Goal: Task Accomplishment & Management: Manage account settings

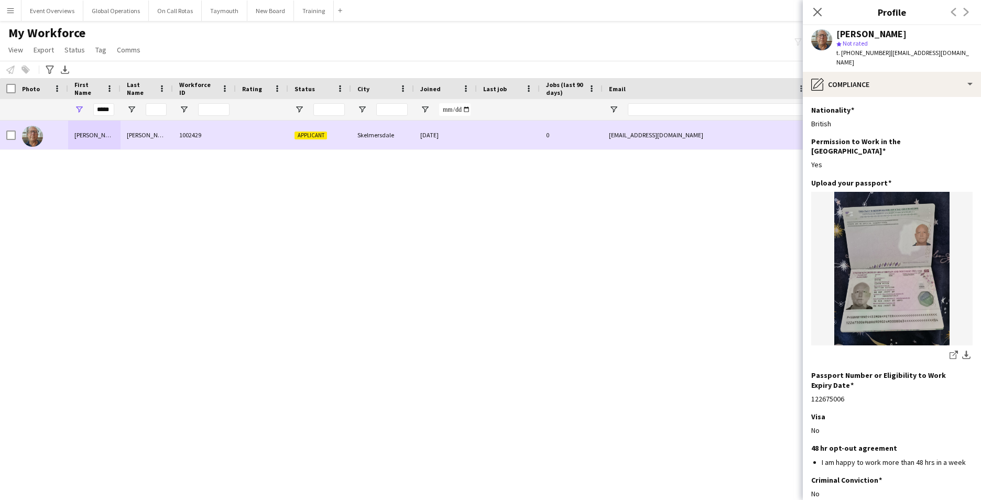
scroll to position [914, 0]
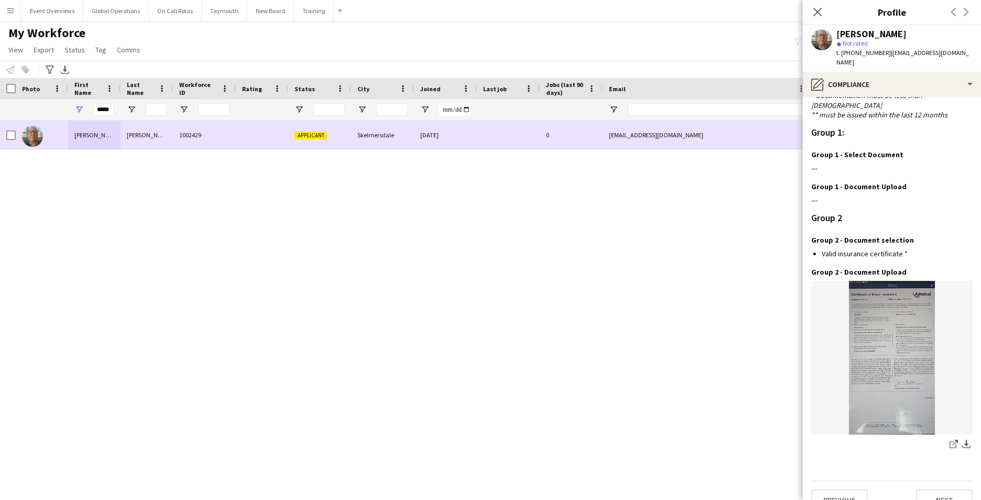
click at [92, 134] on div "[PERSON_NAME]" at bounding box center [94, 134] width 52 height 29
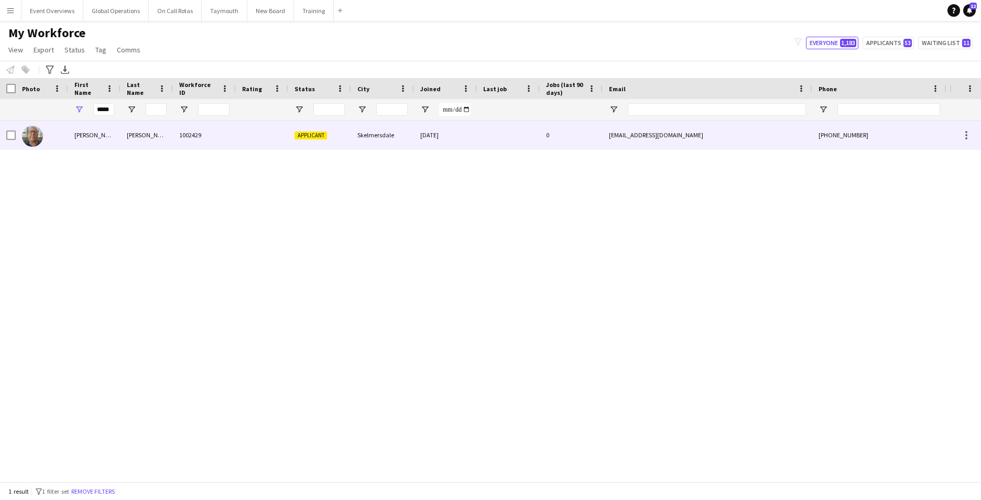
click at [81, 134] on div "[PERSON_NAME]" at bounding box center [94, 134] width 52 height 29
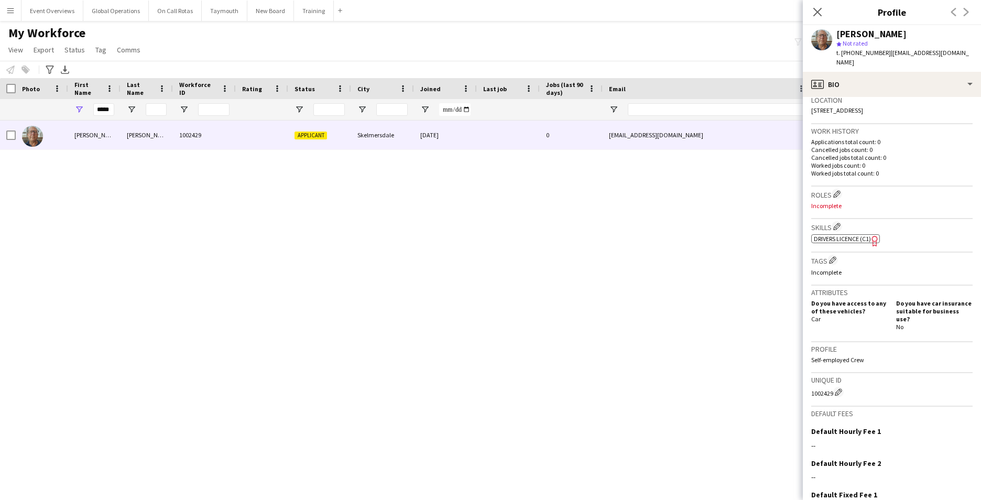
scroll to position [304, 0]
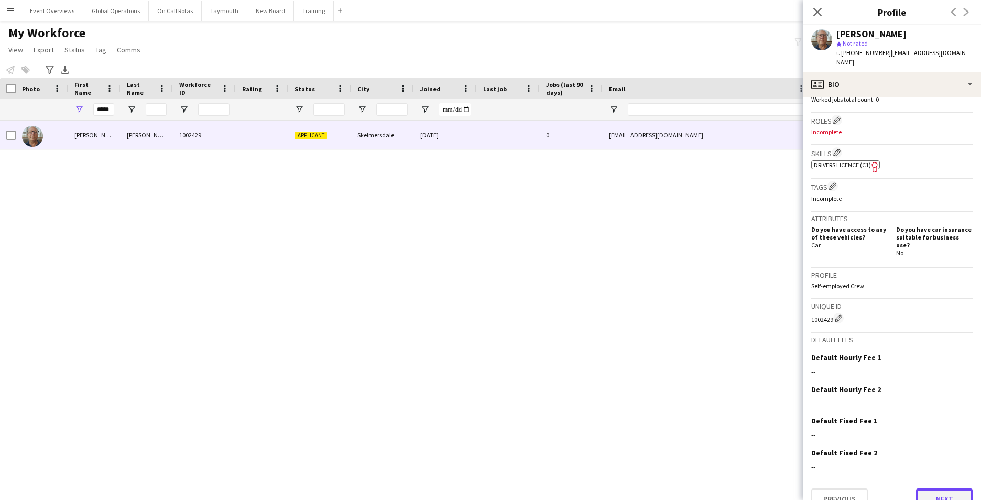
click at [930, 488] on button "Next" at bounding box center [944, 498] width 57 height 21
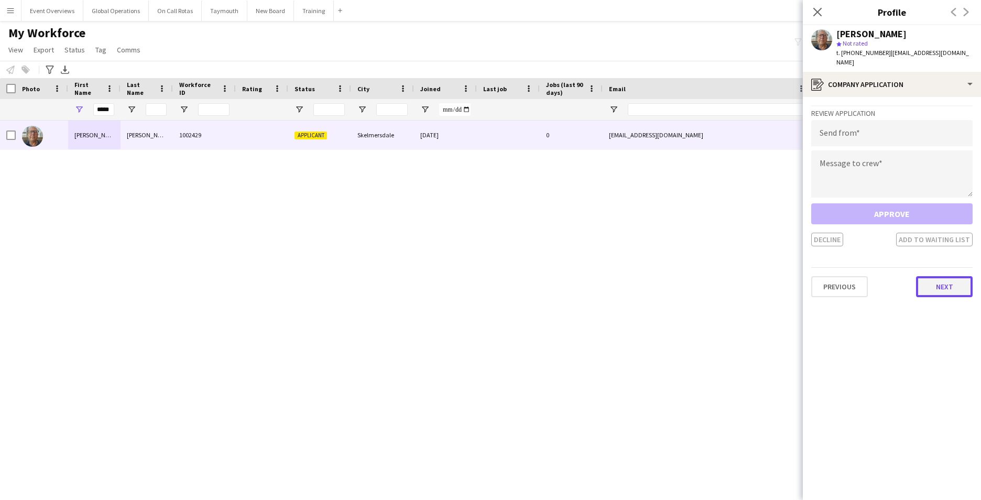
click at [937, 276] on button "Next" at bounding box center [944, 286] width 57 height 21
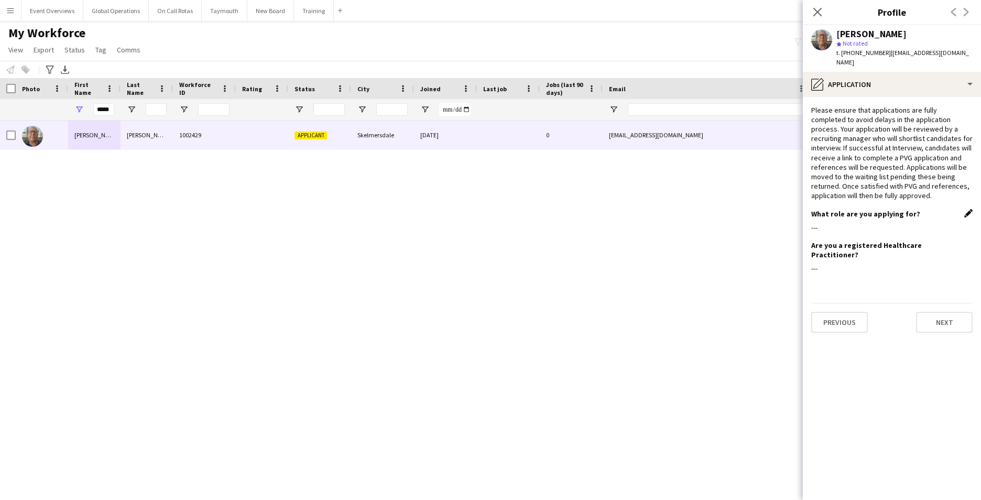
click at [968, 209] on app-icon "Edit this field" at bounding box center [968, 213] width 8 height 8
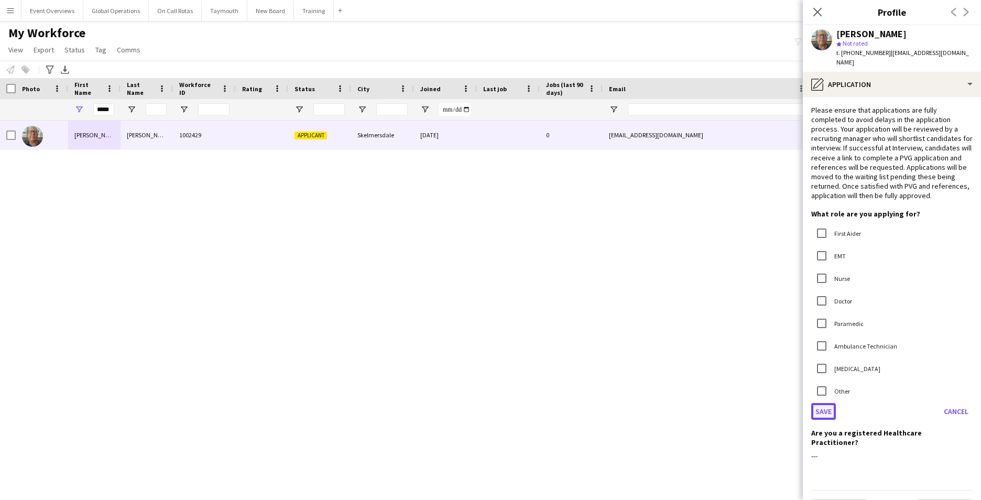
click at [821, 403] on button "Save" at bounding box center [823, 411] width 25 height 17
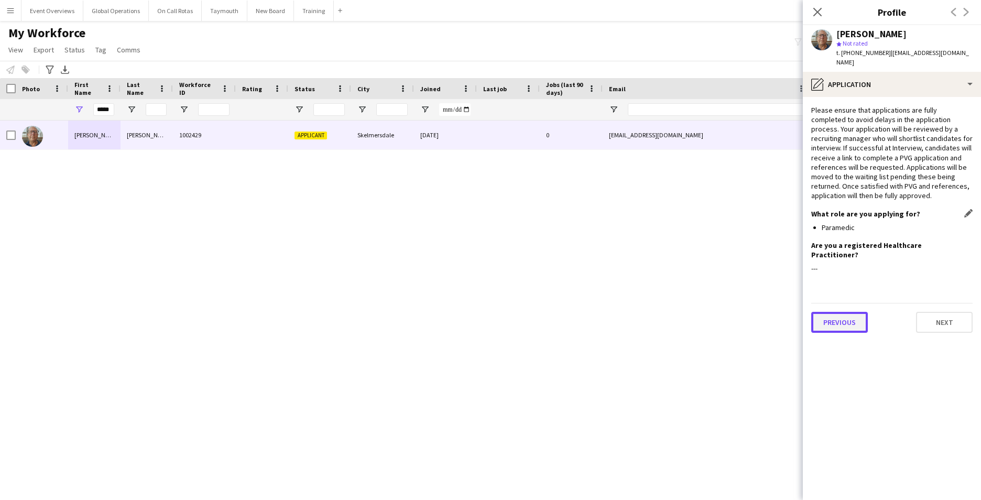
click at [832, 312] on button "Previous" at bounding box center [839, 322] width 57 height 21
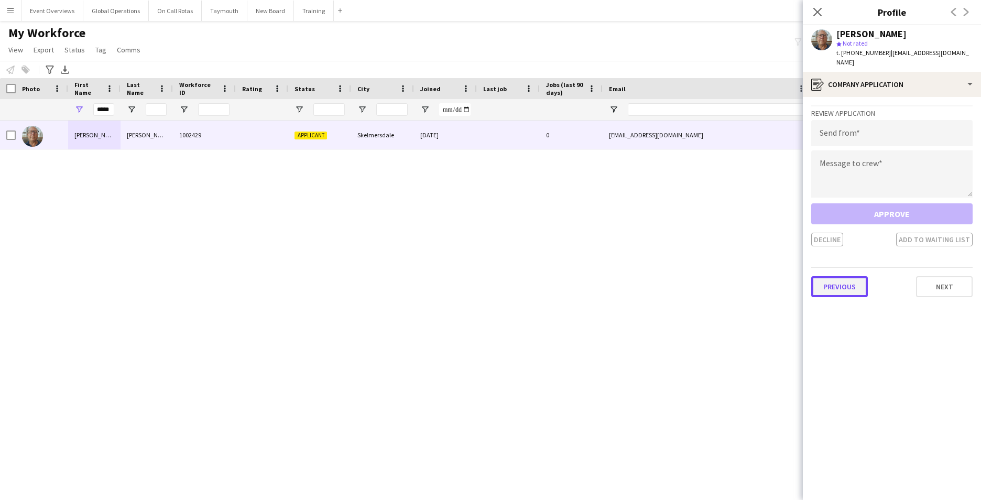
click at [836, 282] on button "Previous" at bounding box center [839, 286] width 57 height 21
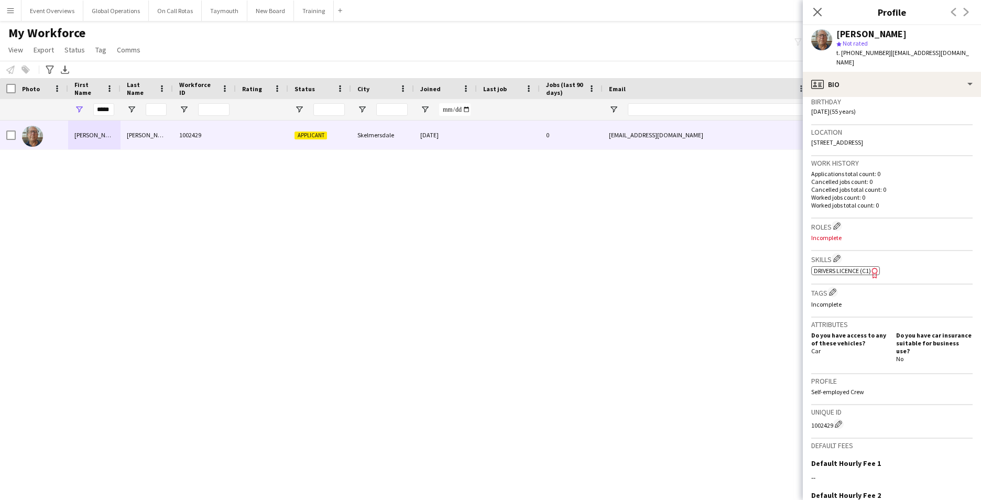
scroll to position [196, 0]
click at [832, 236] on p "Incomplete" at bounding box center [891, 240] width 161 height 8
drag, startPoint x: 832, startPoint y: 232, endPoint x: 850, endPoint y: 229, distance: 18.5
click at [850, 236] on p "Incomplete" at bounding box center [891, 240] width 161 height 8
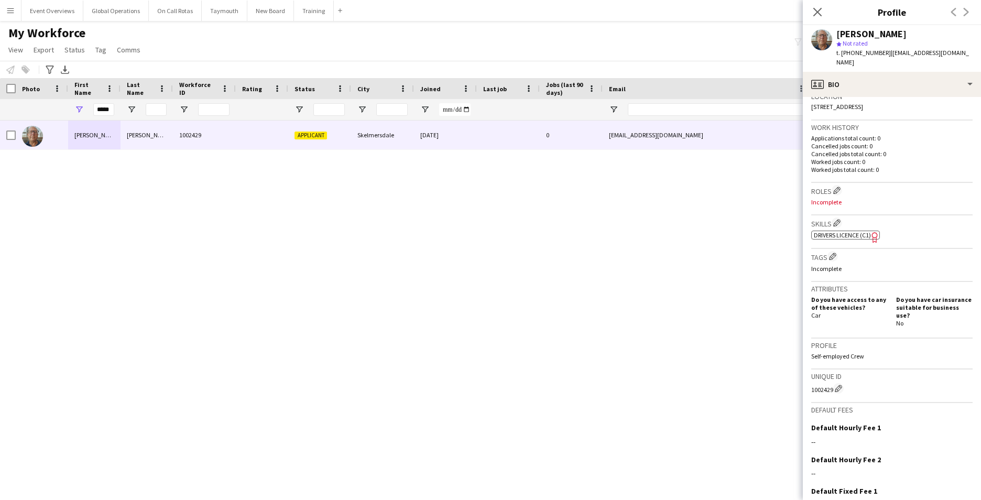
scroll to position [235, 0]
click at [844, 230] on span "Drivers Licence (C1)" at bounding box center [842, 234] width 57 height 8
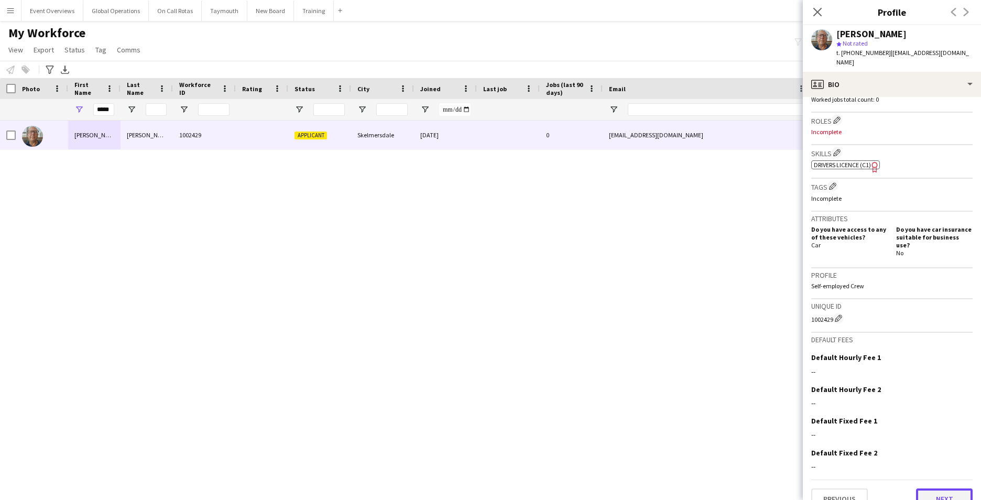
click at [924, 488] on button "Next" at bounding box center [944, 498] width 57 height 21
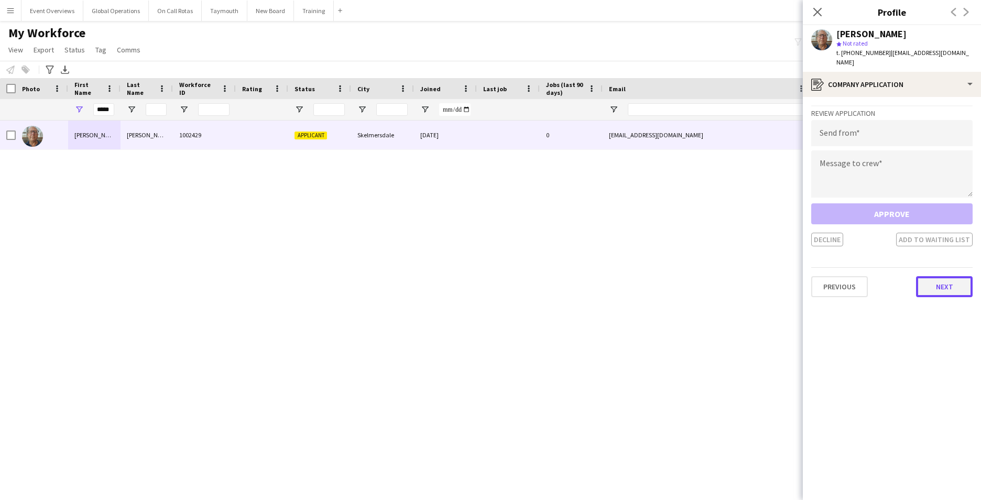
click at [947, 276] on button "Next" at bounding box center [944, 286] width 57 height 21
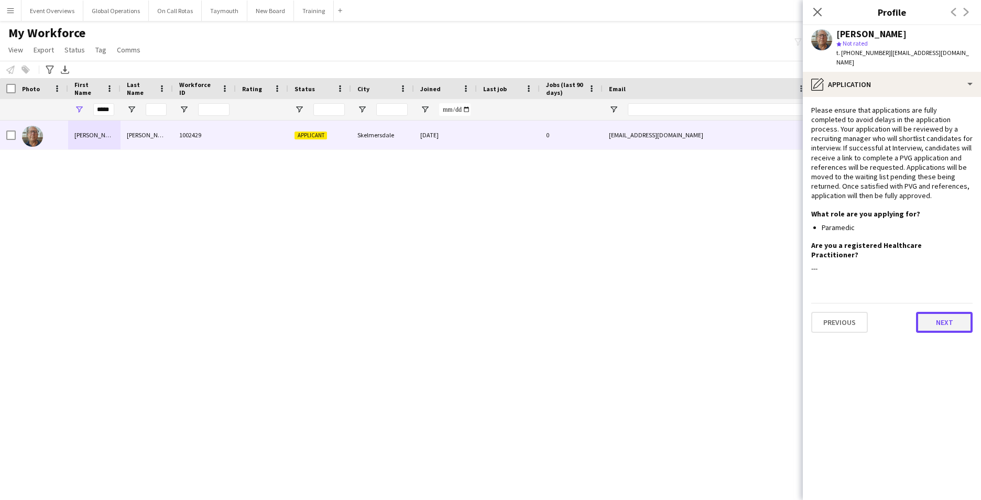
click at [937, 312] on button "Next" at bounding box center [944, 322] width 57 height 21
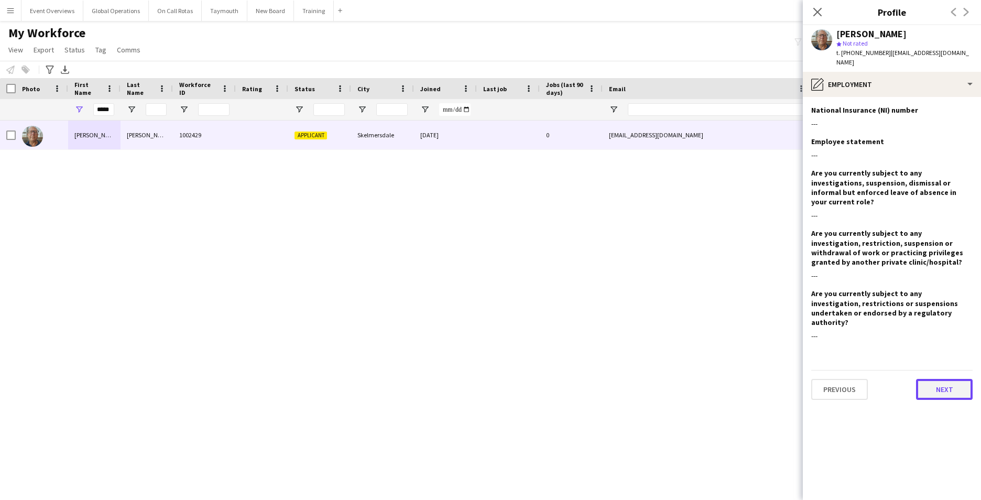
click at [942, 379] on button "Next" at bounding box center [944, 389] width 57 height 21
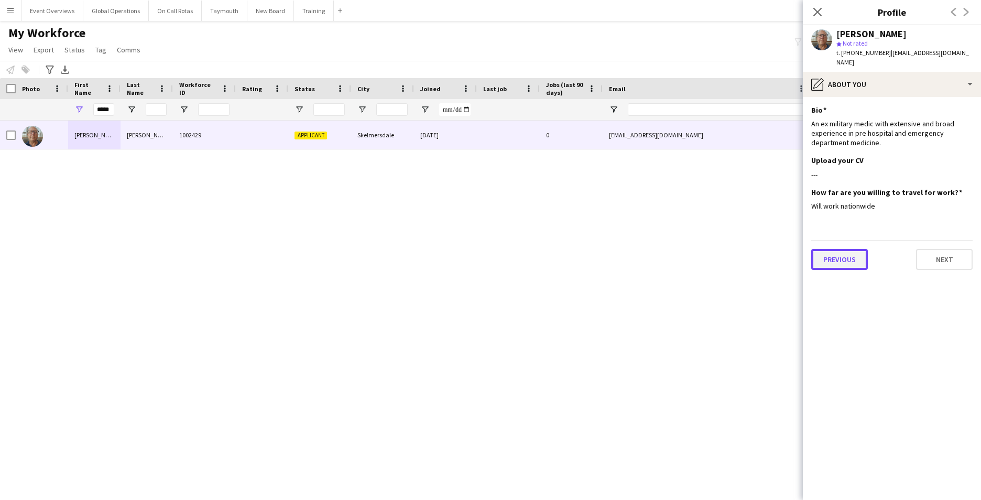
click at [846, 249] on button "Previous" at bounding box center [839, 259] width 57 height 21
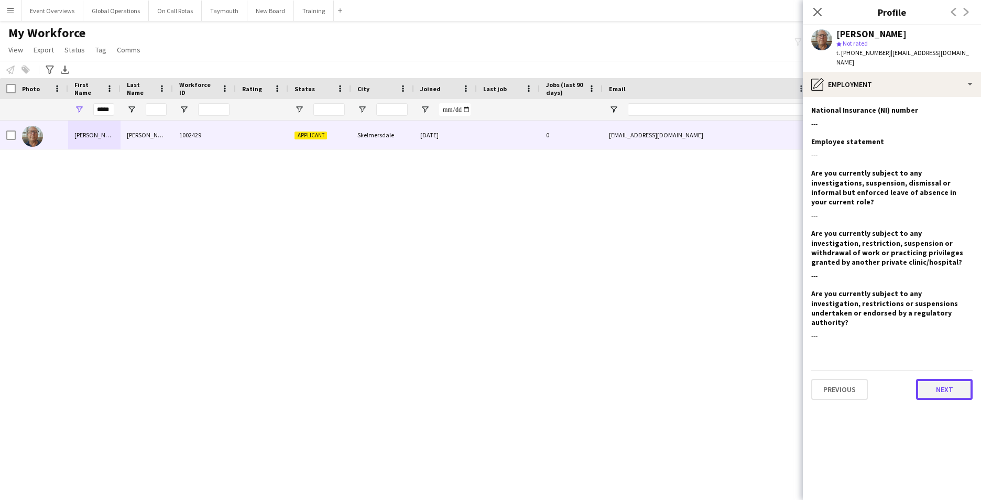
click at [943, 379] on button "Next" at bounding box center [944, 389] width 57 height 21
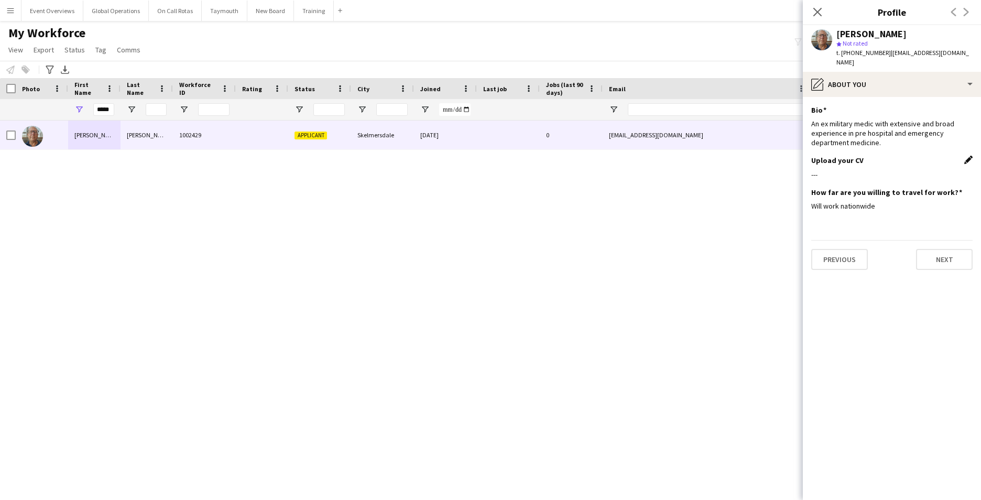
click at [966, 156] on app-icon "Edit this field" at bounding box center [968, 160] width 8 height 8
click at [939, 170] on button "Upload new file" at bounding box center [939, 178] width 65 height 17
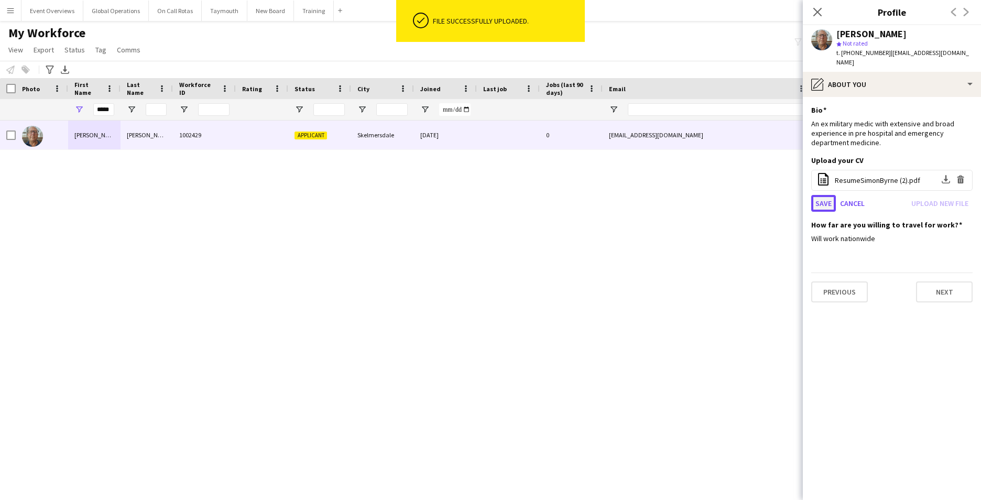
click at [821, 195] on button "Save" at bounding box center [823, 203] width 25 height 17
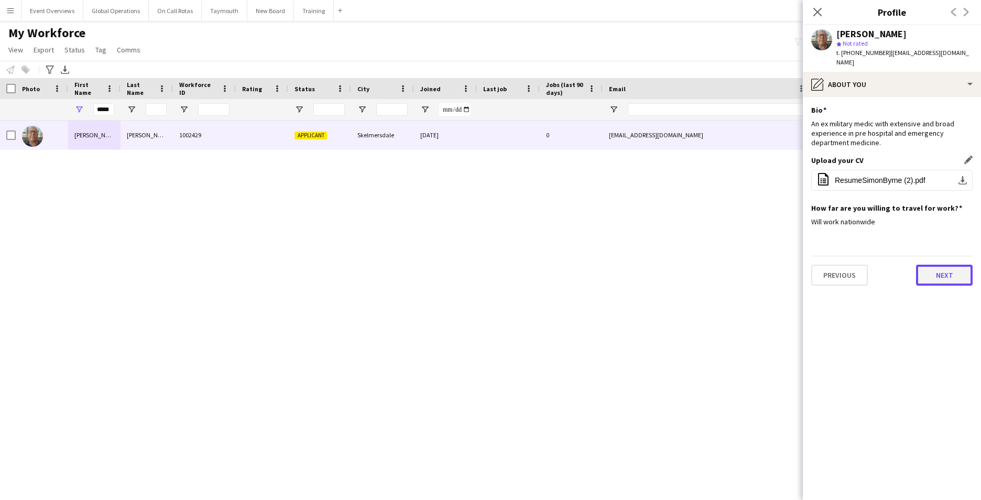
click at [945, 265] on button "Next" at bounding box center [944, 275] width 57 height 21
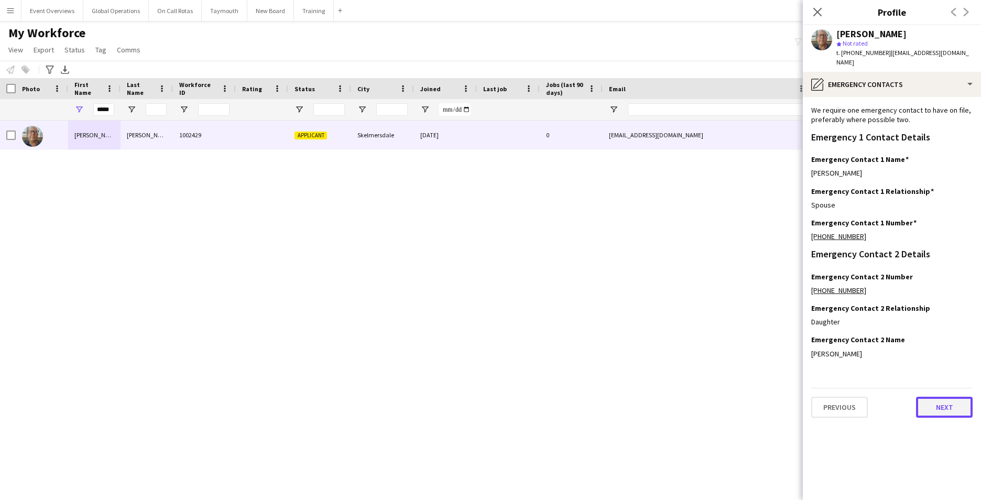
click at [934, 398] on button "Next" at bounding box center [944, 407] width 57 height 21
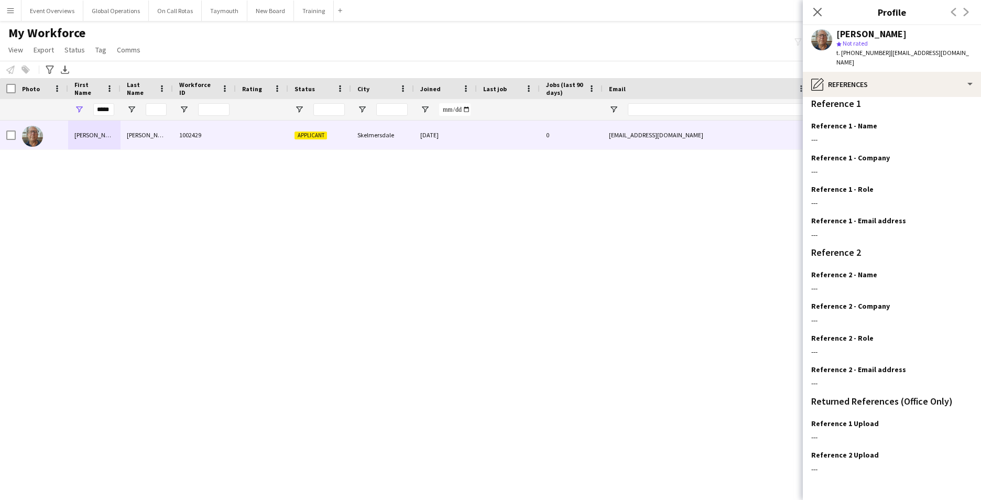
scroll to position [125, 0]
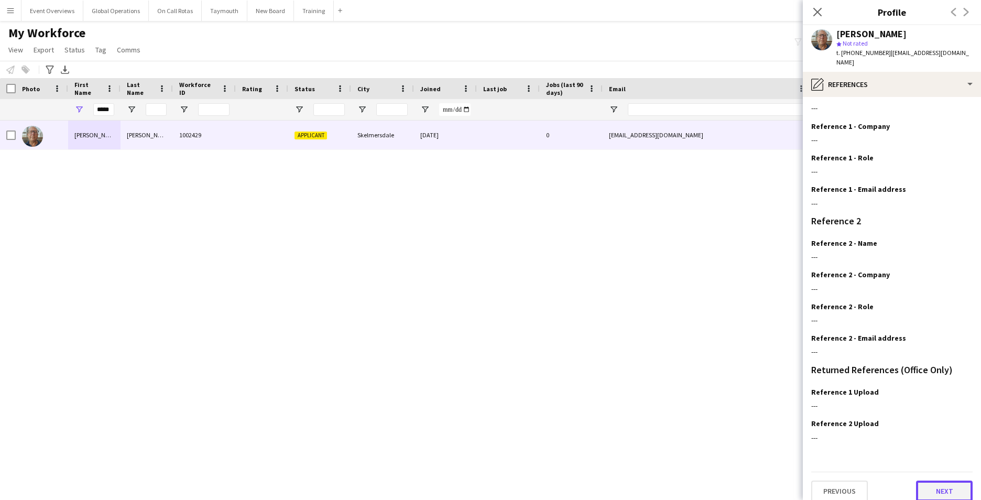
click at [930, 480] on button "Next" at bounding box center [944, 490] width 57 height 21
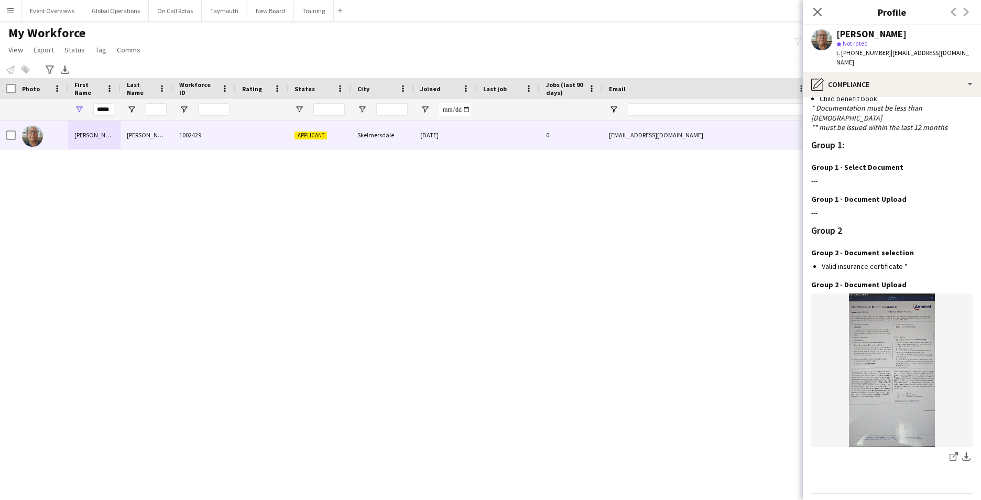
scroll to position [914, 0]
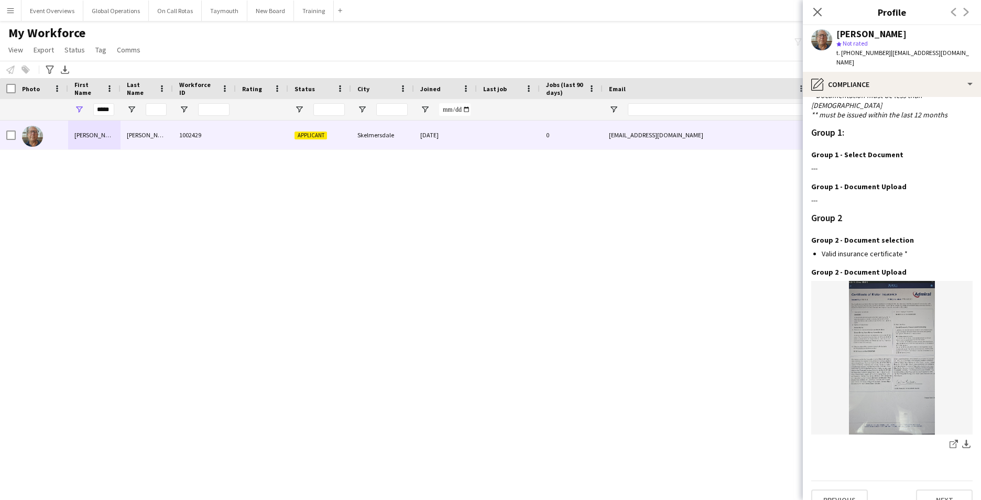
click at [414, 212] on div "[PERSON_NAME] 1002429 Applicant Skelmersdale [DATE] 0 [EMAIL_ADDRESS][DOMAIN_NA…" at bounding box center [474, 296] width 949 height 353
click at [929, 489] on button "Next" at bounding box center [944, 499] width 57 height 21
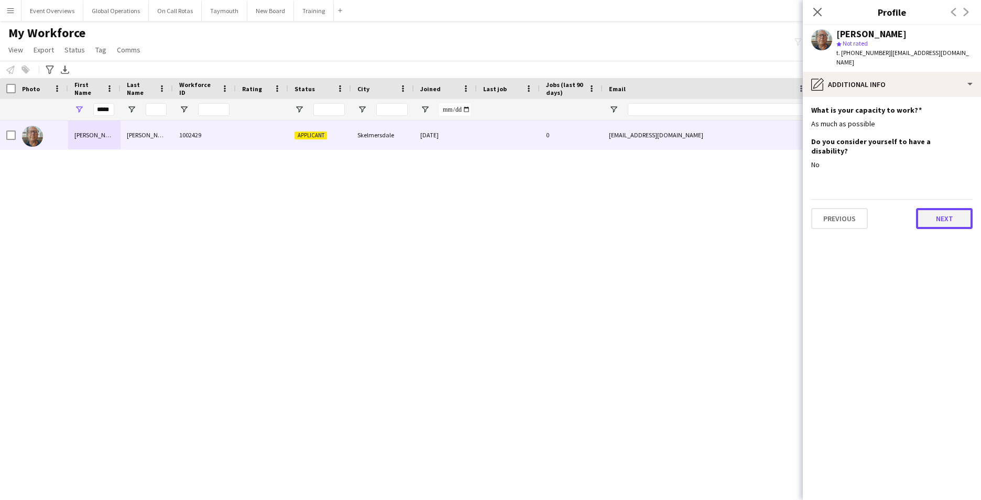
click at [942, 208] on button "Next" at bounding box center [944, 218] width 57 height 21
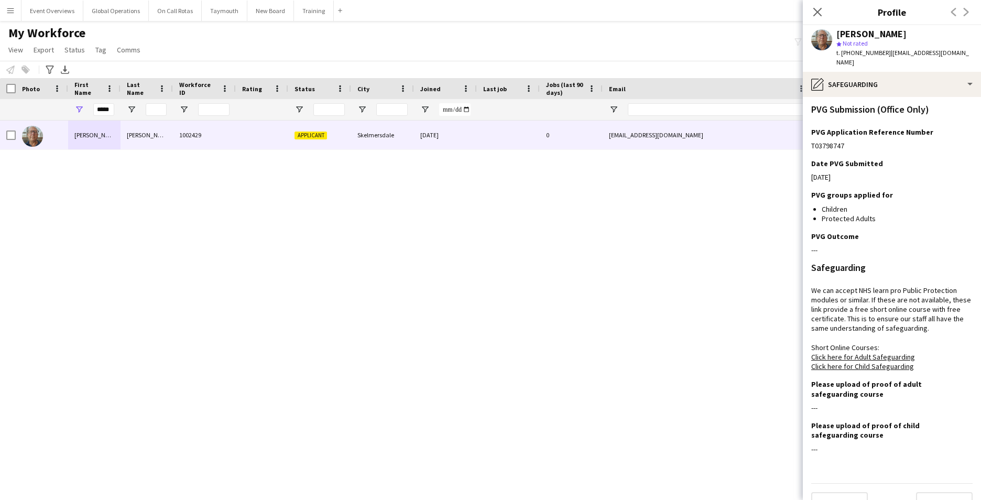
scroll to position [75, 0]
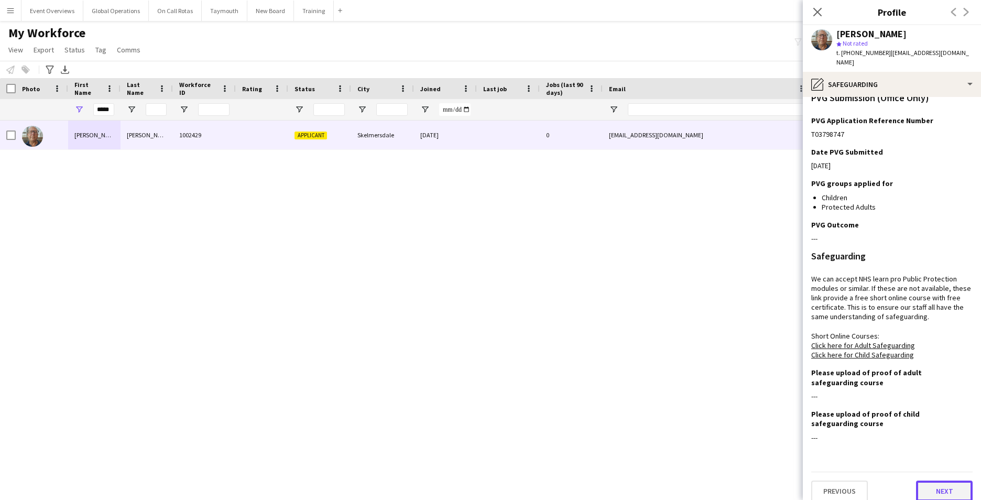
click at [938, 480] on button "Next" at bounding box center [944, 490] width 57 height 21
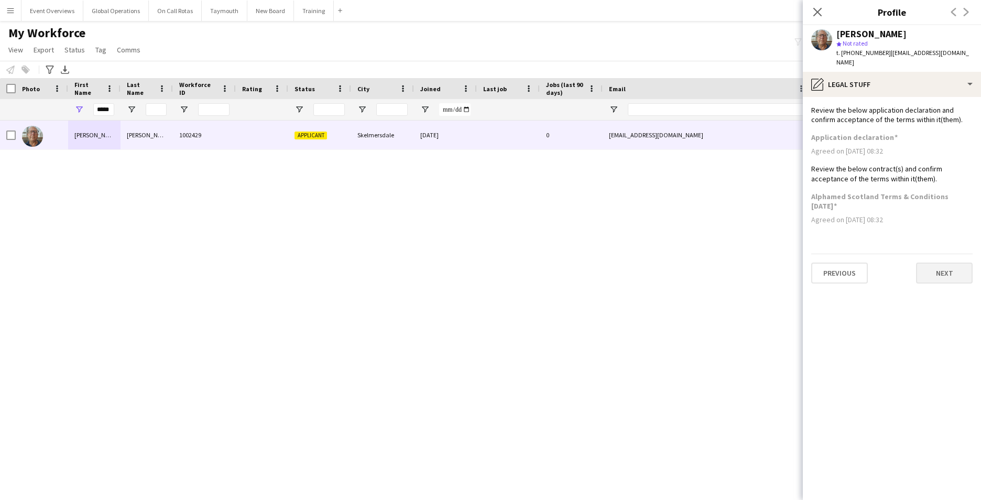
scroll to position [0, 0]
click at [940, 262] on button "Next" at bounding box center [944, 272] width 57 height 21
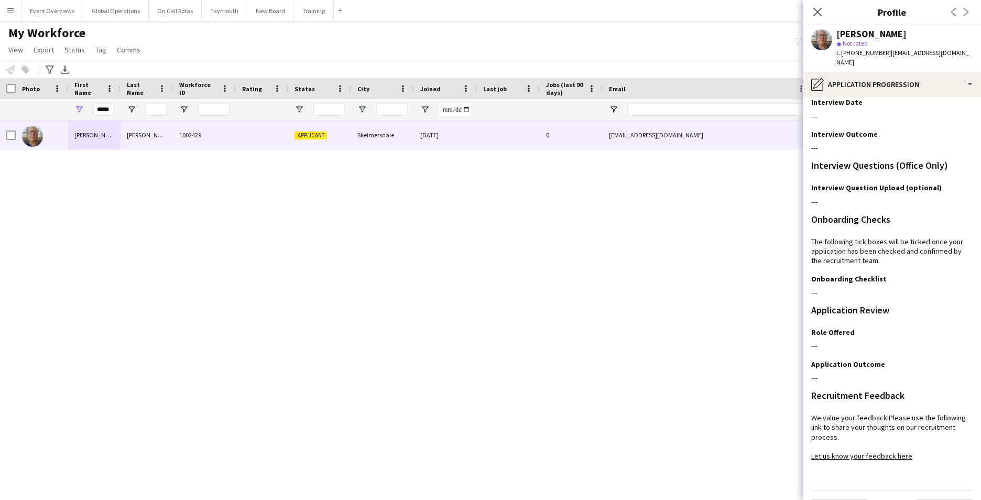
scroll to position [85, 0]
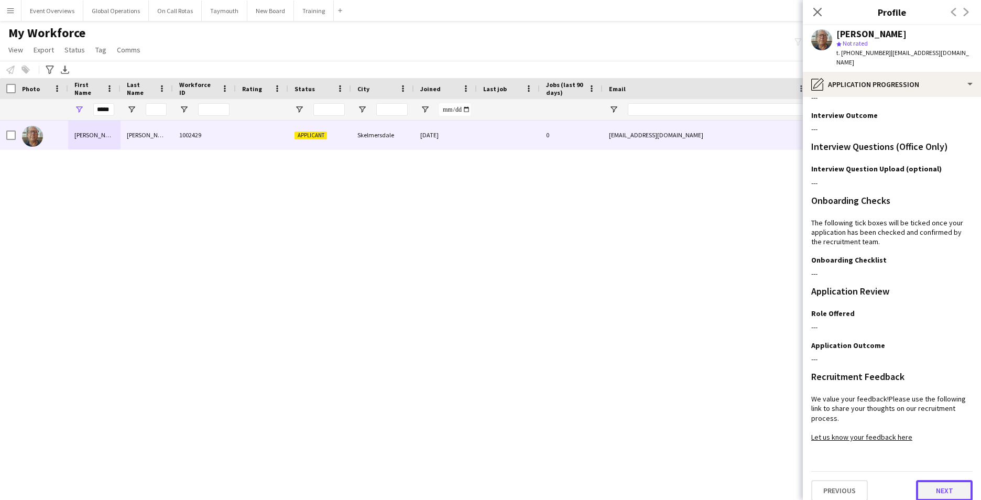
click at [934, 480] on button "Next" at bounding box center [944, 490] width 57 height 21
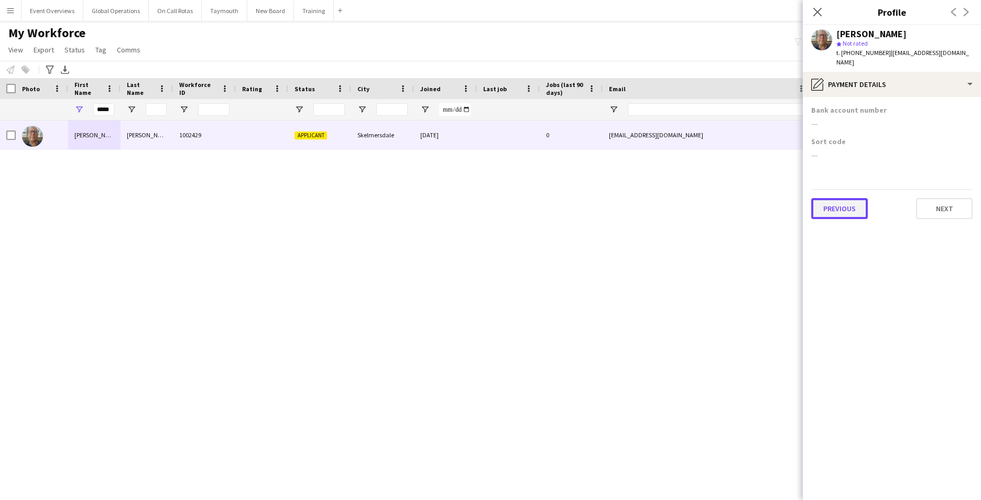
click at [826, 198] on button "Previous" at bounding box center [839, 208] width 57 height 21
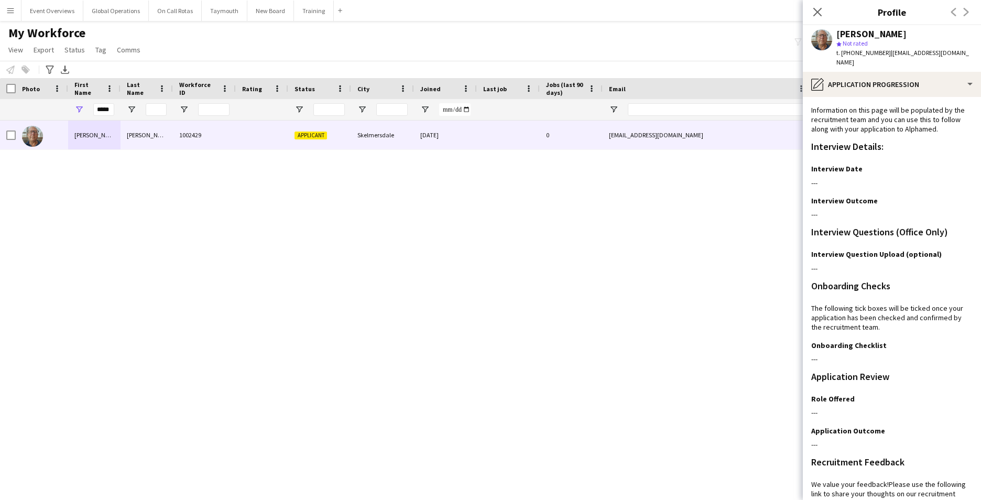
scroll to position [85, 0]
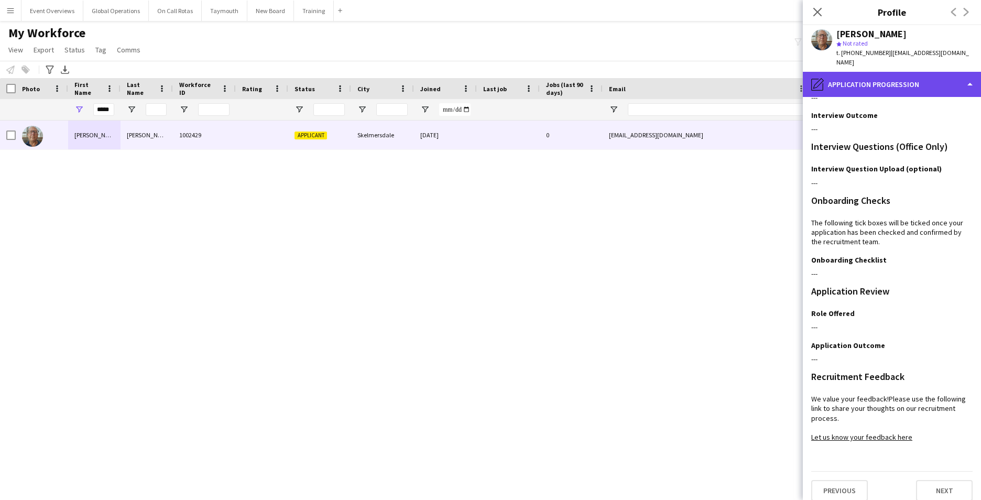
click at [967, 72] on div "pencil4 Application Progression" at bounding box center [892, 84] width 178 height 25
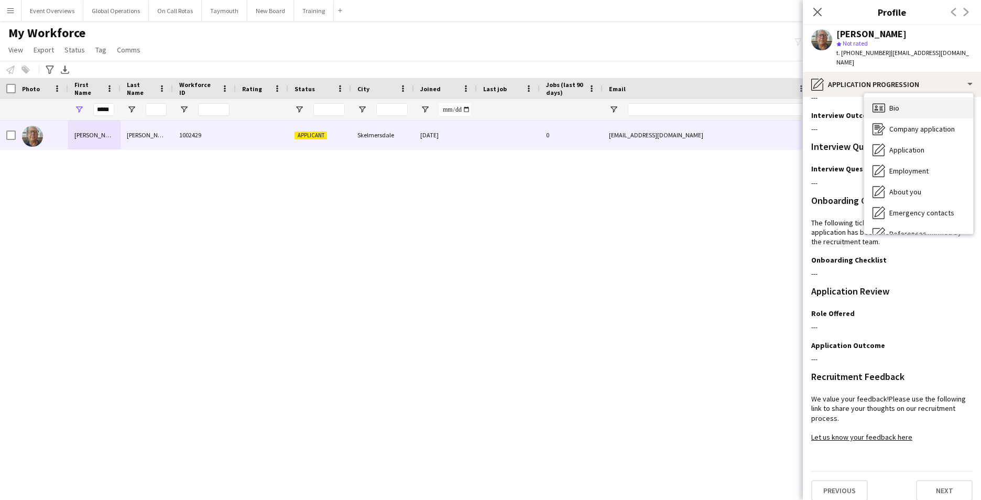
click at [910, 97] on div "Bio Bio" at bounding box center [918, 107] width 109 height 21
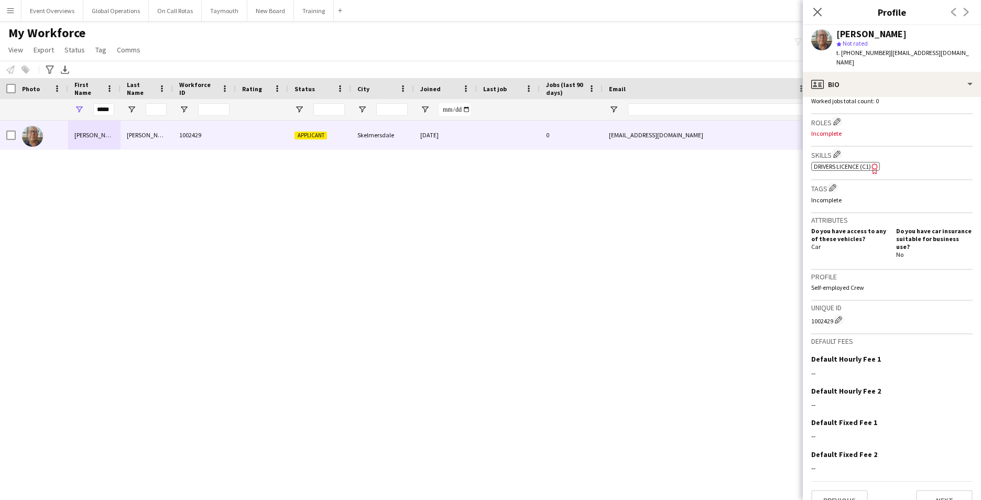
scroll to position [304, 0]
click at [942, 488] on button "Next" at bounding box center [944, 498] width 57 height 21
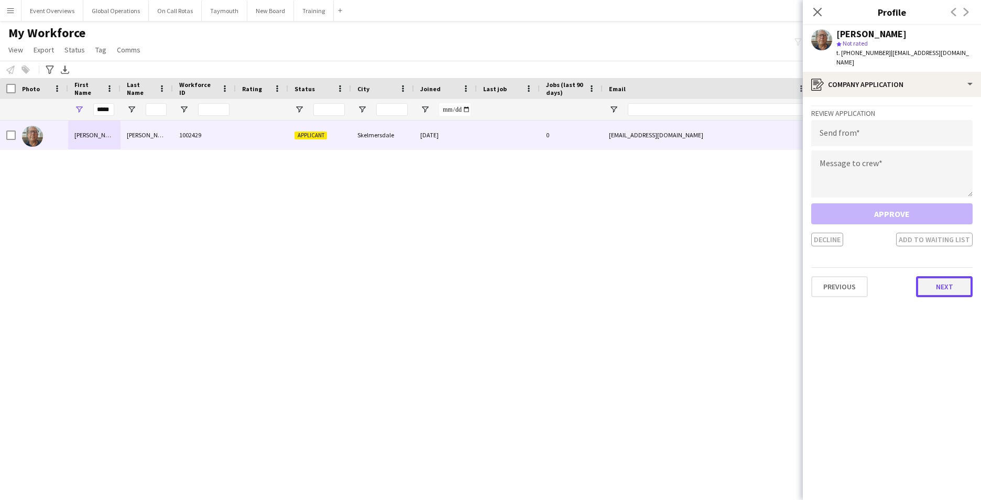
click at [941, 276] on button "Next" at bounding box center [944, 286] width 57 height 21
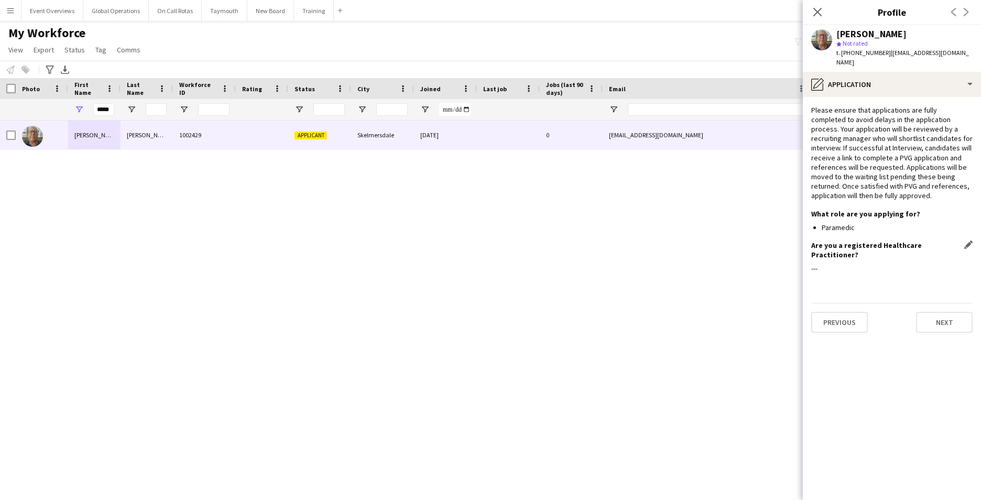
click at [962, 240] on div "Are you a registered Healthcare Practitioner? Edit this field" at bounding box center [891, 249] width 161 height 19
click at [965, 240] on app-icon "Edit this field" at bounding box center [968, 244] width 8 height 8
click at [818, 305] on button "Save" at bounding box center [823, 312] width 25 height 17
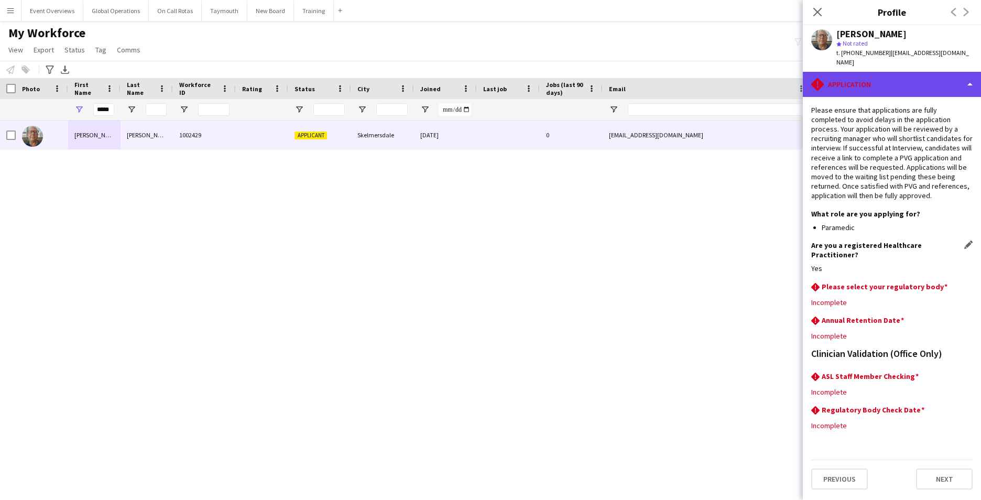
click at [974, 72] on div "rhombus-alert Application" at bounding box center [892, 84] width 178 height 25
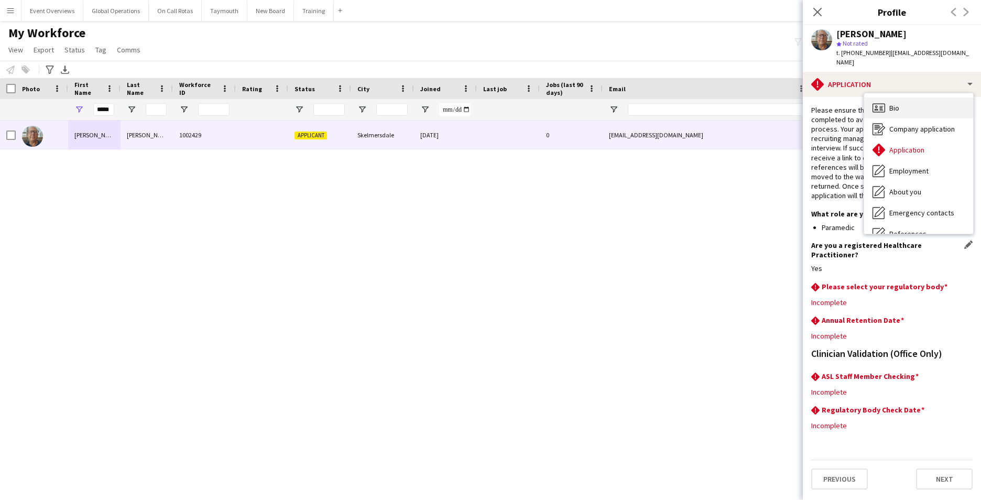
click at [924, 97] on div "Bio Bio" at bounding box center [918, 107] width 109 height 21
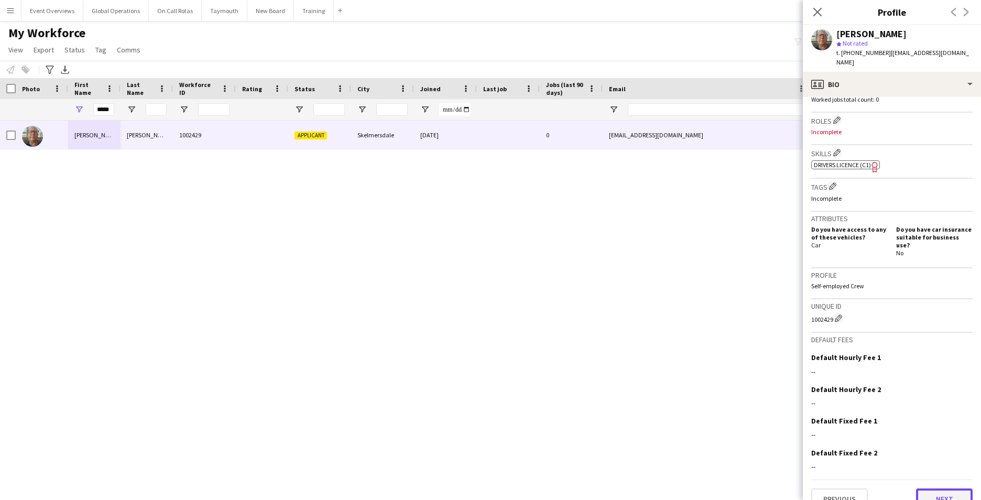
click at [945, 488] on button "Next" at bounding box center [944, 498] width 57 height 21
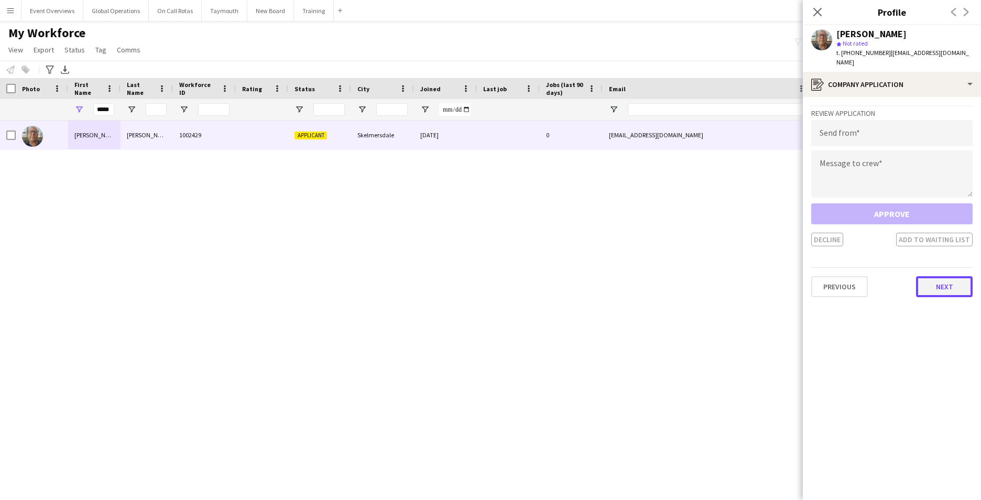
click at [933, 276] on button "Next" at bounding box center [944, 286] width 57 height 21
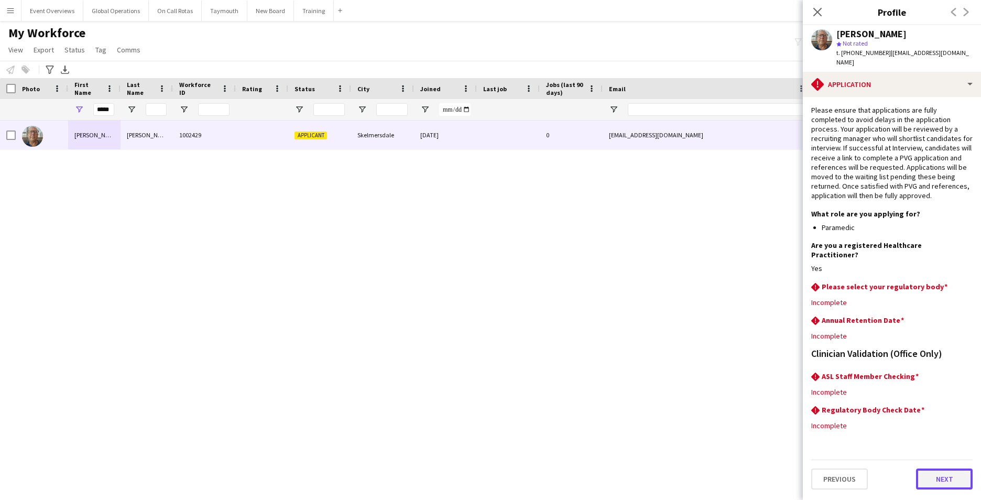
click at [937, 468] on button "Next" at bounding box center [944, 478] width 57 height 21
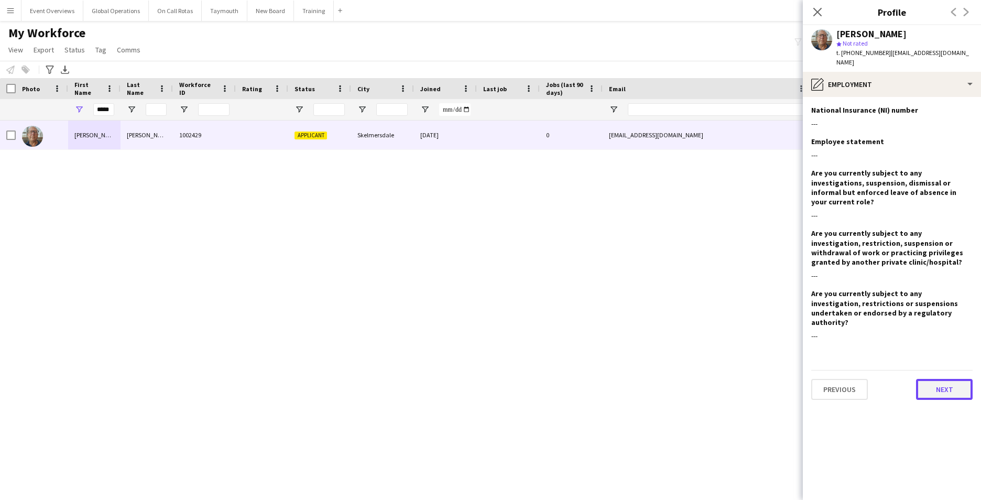
click at [937, 379] on button "Next" at bounding box center [944, 389] width 57 height 21
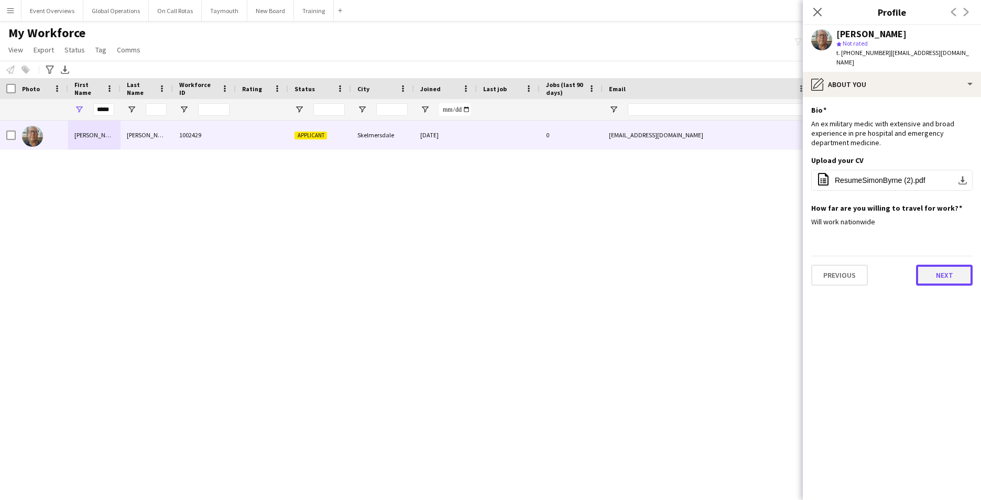
click at [938, 266] on button "Next" at bounding box center [944, 275] width 57 height 21
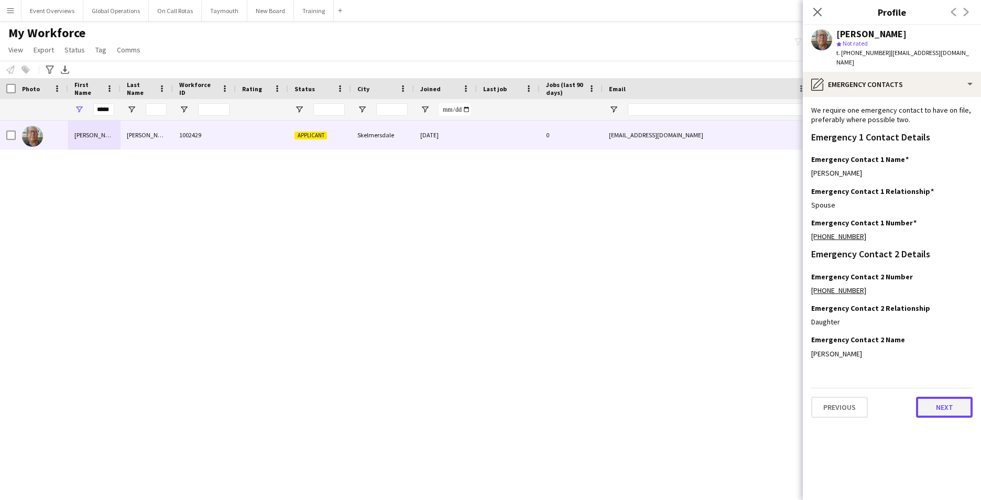
click at [946, 402] on button "Next" at bounding box center [944, 407] width 57 height 21
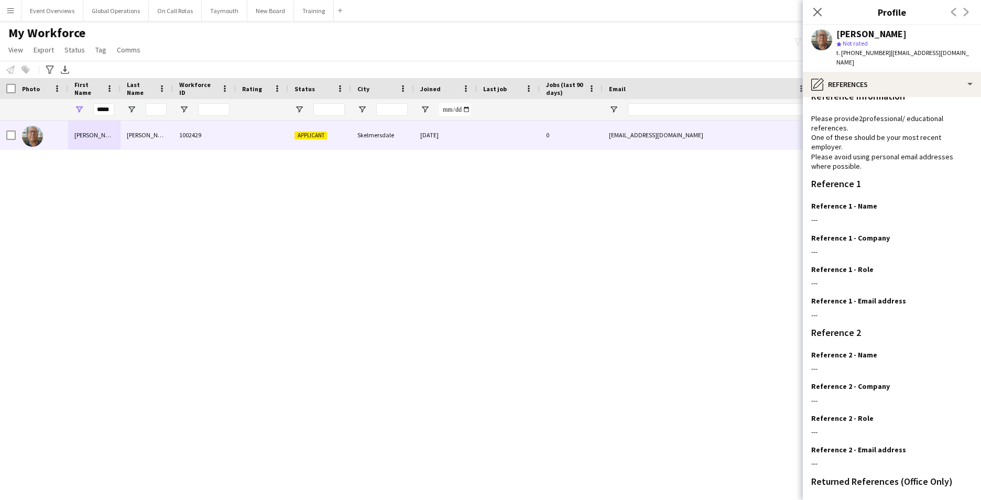
scroll to position [125, 0]
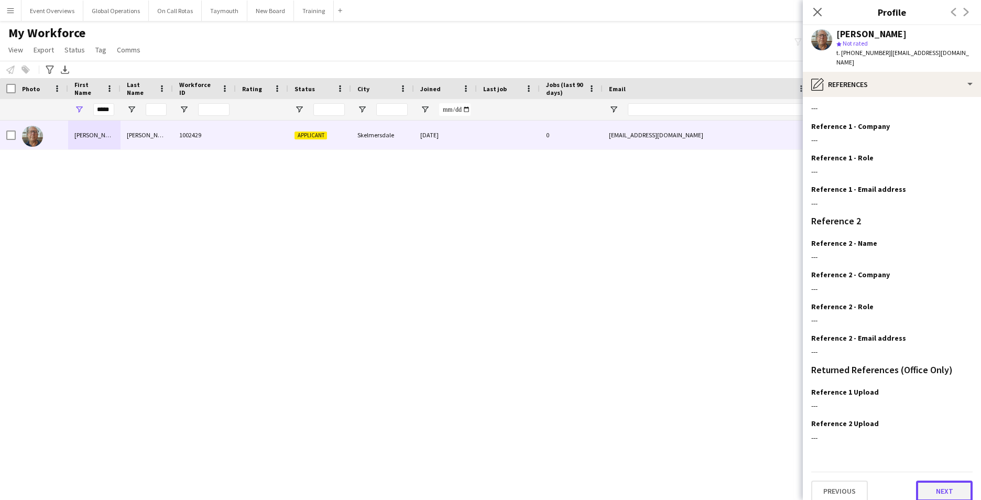
click at [935, 480] on button "Next" at bounding box center [944, 490] width 57 height 21
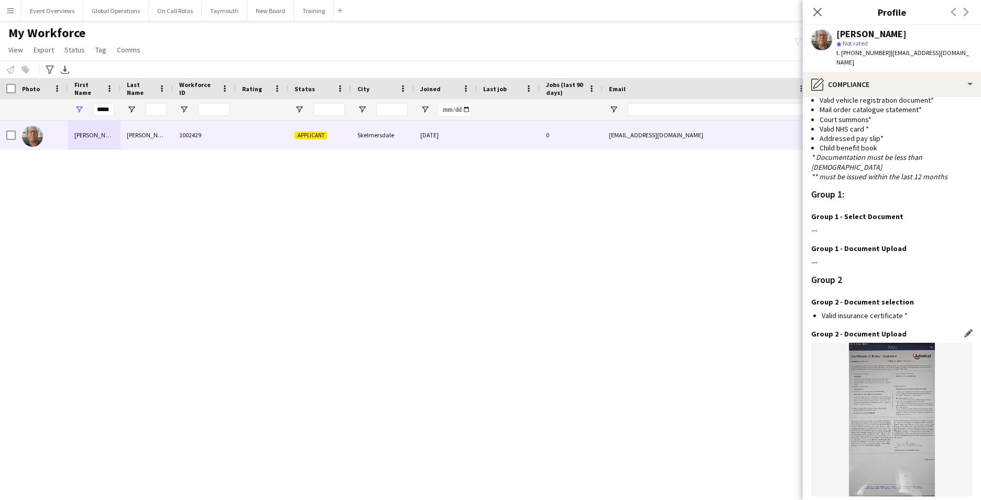
scroll to position [914, 0]
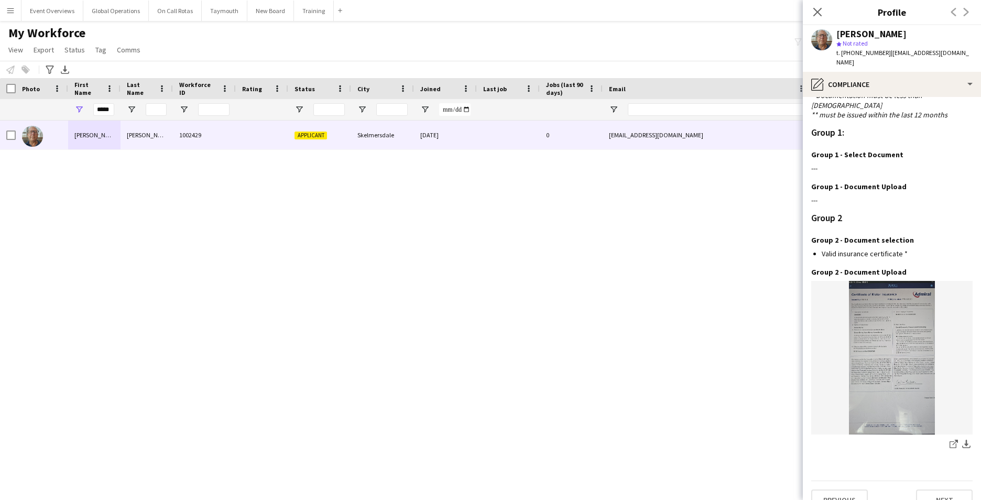
click at [929, 491] on app-section-data-types "Nationality Edit this field British Permission to Work in the [GEOGRAPHIC_DATA]…" at bounding box center [892, 298] width 178 height 403
click at [930, 489] on button "Next" at bounding box center [944, 499] width 57 height 21
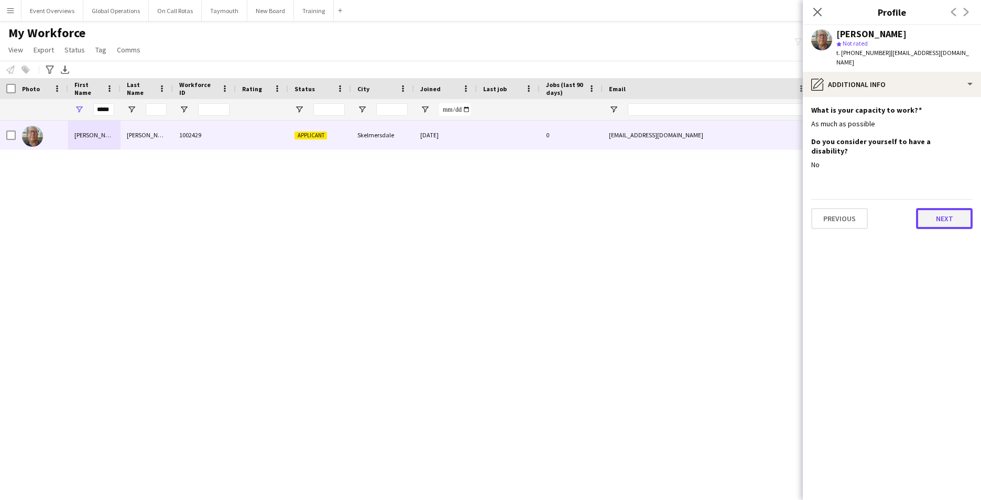
click at [942, 208] on button "Next" at bounding box center [944, 218] width 57 height 21
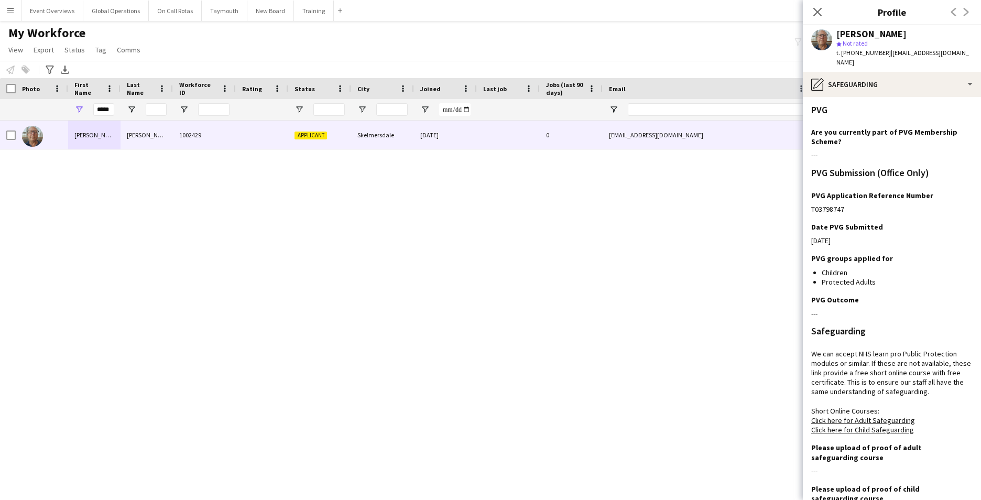
drag, startPoint x: 973, startPoint y: 244, endPoint x: 984, endPoint y: 321, distance: 78.2
click at [980, 321] on html "Menu Boards Boards Boards All jobs Status Workforce Workforce My Workforce Recr…" at bounding box center [490, 250] width 981 height 500
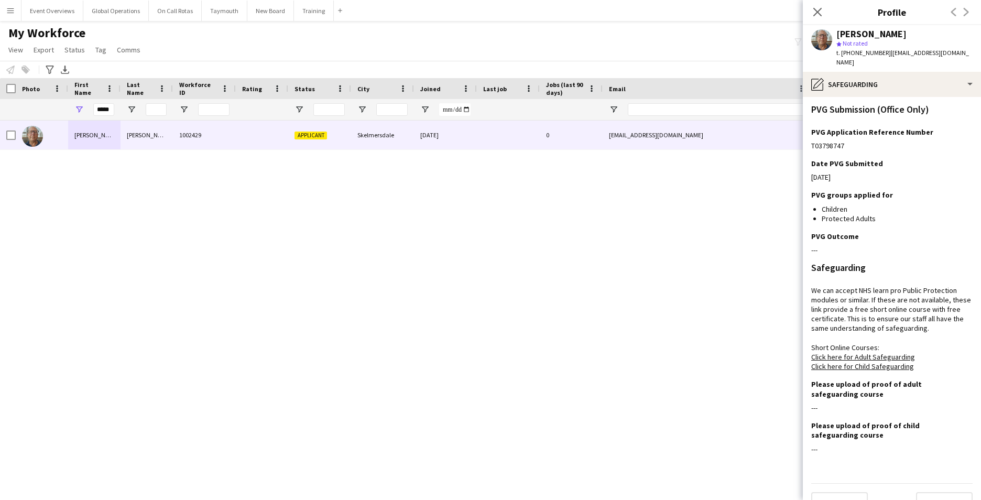
scroll to position [75, 0]
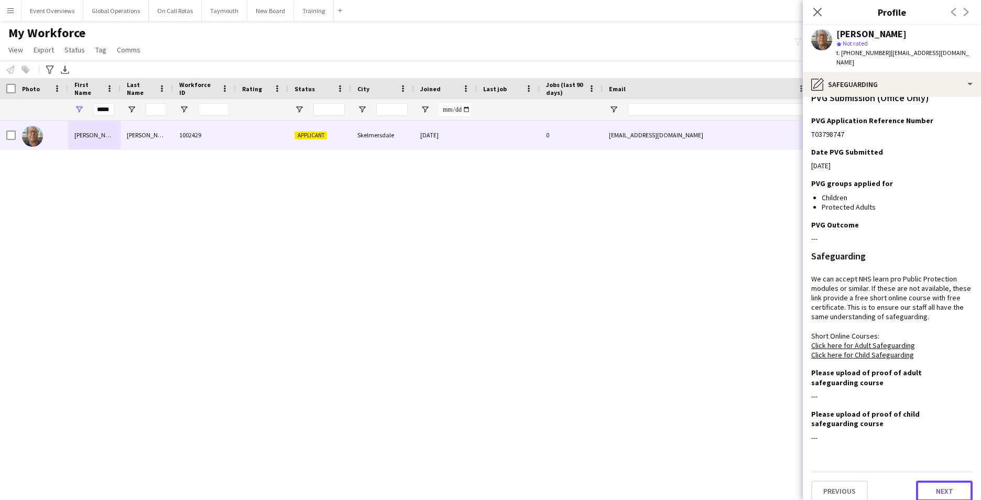
click at [939, 484] on button "Next" at bounding box center [944, 490] width 57 height 21
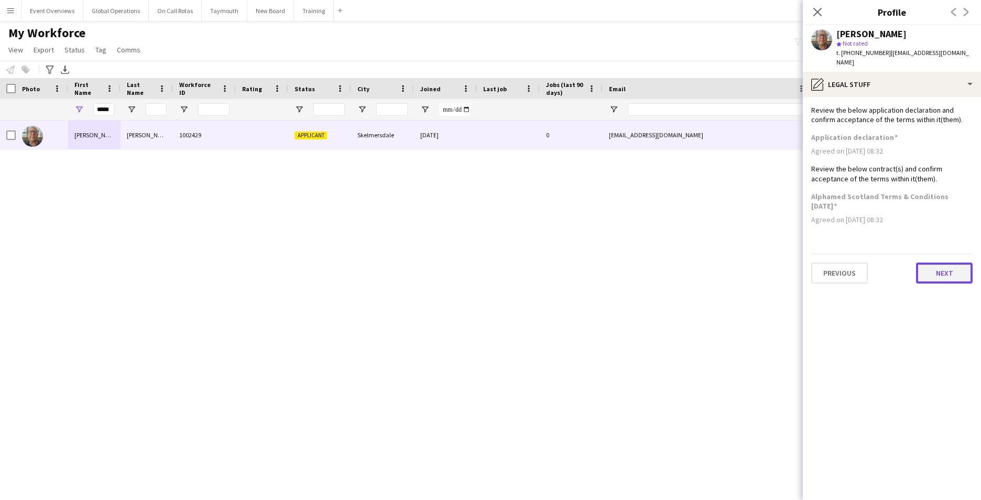
click at [939, 267] on button "Next" at bounding box center [944, 272] width 57 height 21
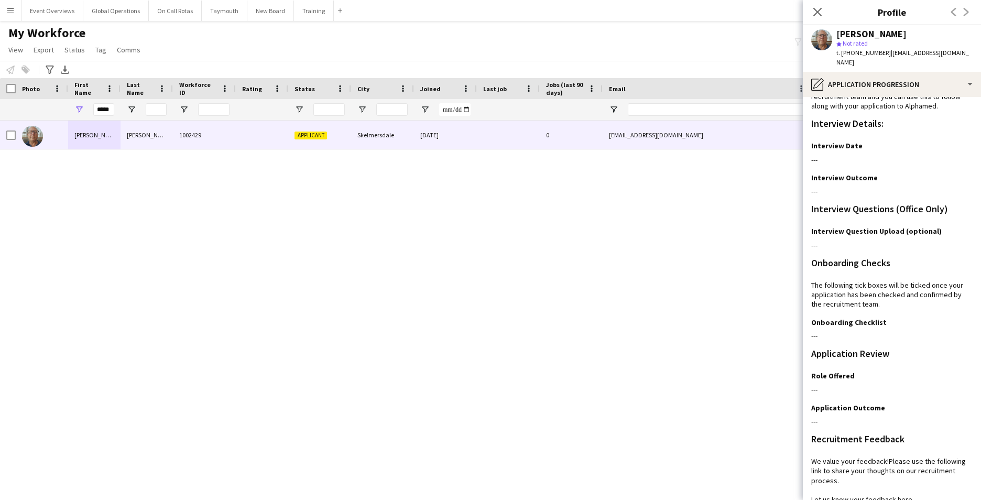
scroll to position [85, 0]
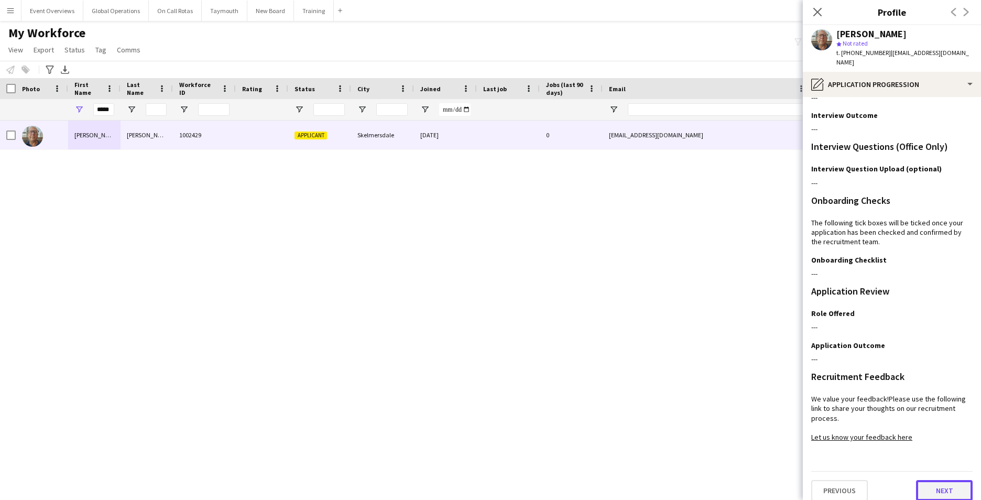
click at [929, 480] on button "Next" at bounding box center [944, 490] width 57 height 21
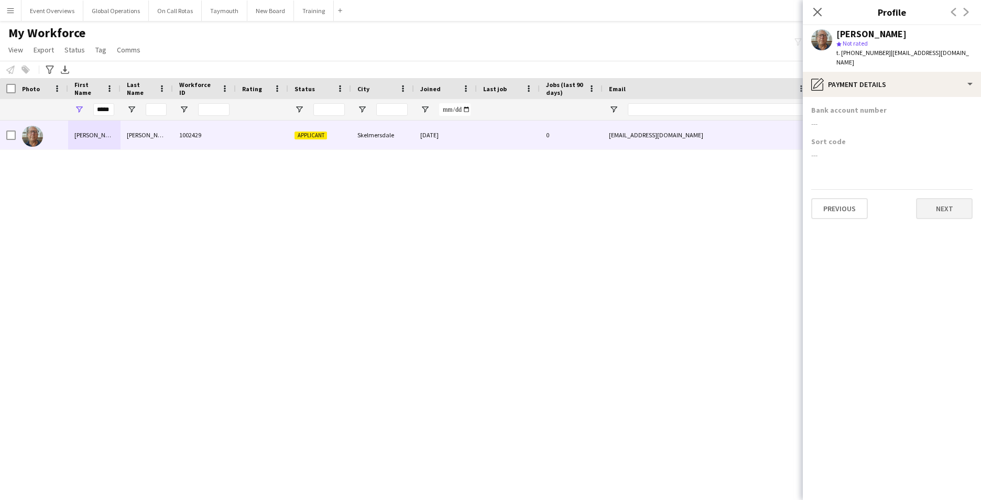
scroll to position [0, 0]
click at [944, 202] on button "Next" at bounding box center [944, 208] width 57 height 21
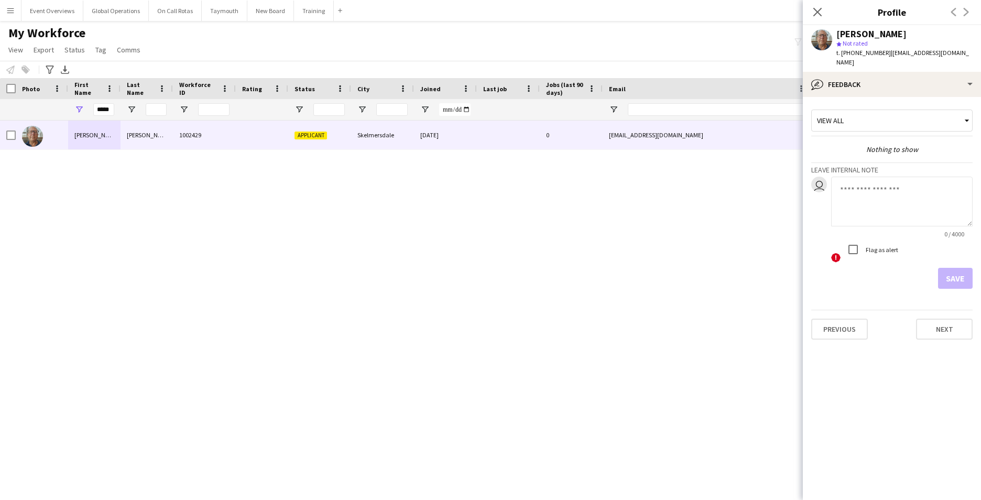
click at [708, 323] on div "[PERSON_NAME] 1002429 Applicant Skelmersdale [DATE] 0 [EMAIL_ADDRESS][DOMAIN_NA…" at bounding box center [474, 296] width 949 height 353
click at [645, 289] on div "[PERSON_NAME] 1002429 Applicant Skelmersdale [DATE] 0 [EMAIL_ADDRESS][DOMAIN_NA…" at bounding box center [474, 296] width 949 height 353
click at [86, 201] on div "[PERSON_NAME] 1002429 Applicant Skelmersdale [DATE] 0 [EMAIL_ADDRESS][DOMAIN_NA…" at bounding box center [474, 296] width 949 height 353
click at [498, 293] on div "[PERSON_NAME] 1002429 Applicant Skelmersdale [DATE] 0 [EMAIL_ADDRESS][DOMAIN_NA…" at bounding box center [474, 296] width 949 height 353
drag, startPoint x: 243, startPoint y: 196, endPoint x: 235, endPoint y: 182, distance: 15.5
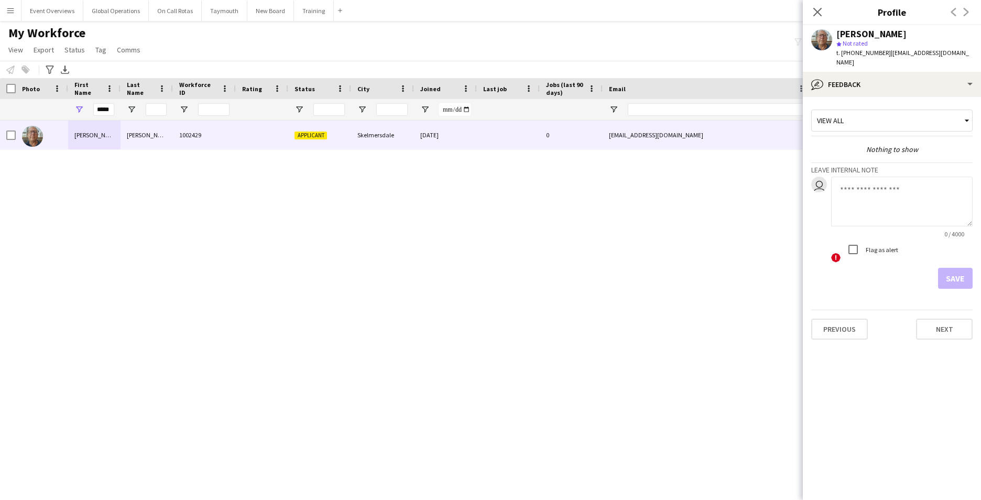
click at [243, 195] on div "[PERSON_NAME] 1002429 Applicant Skelmersdale [DATE] 0 [EMAIL_ADDRESS][DOMAIN_NA…" at bounding box center [474, 296] width 949 height 353
click at [880, 366] on app-crew-profile-feedback-tab "View all Nothing to show Leave internal note user 0 / 4000 ! Flag as alert Save…" at bounding box center [892, 298] width 178 height 403
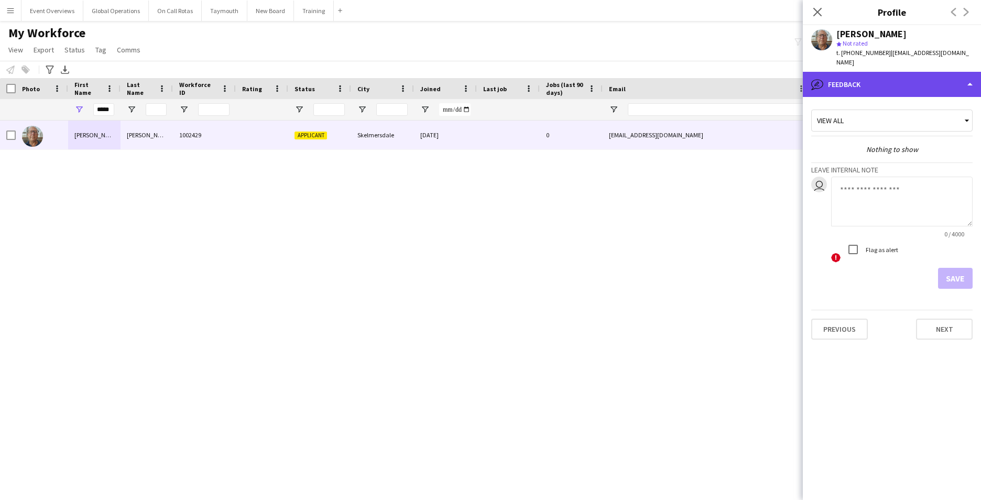
click at [962, 72] on div "bubble-pencil Feedback" at bounding box center [892, 84] width 178 height 25
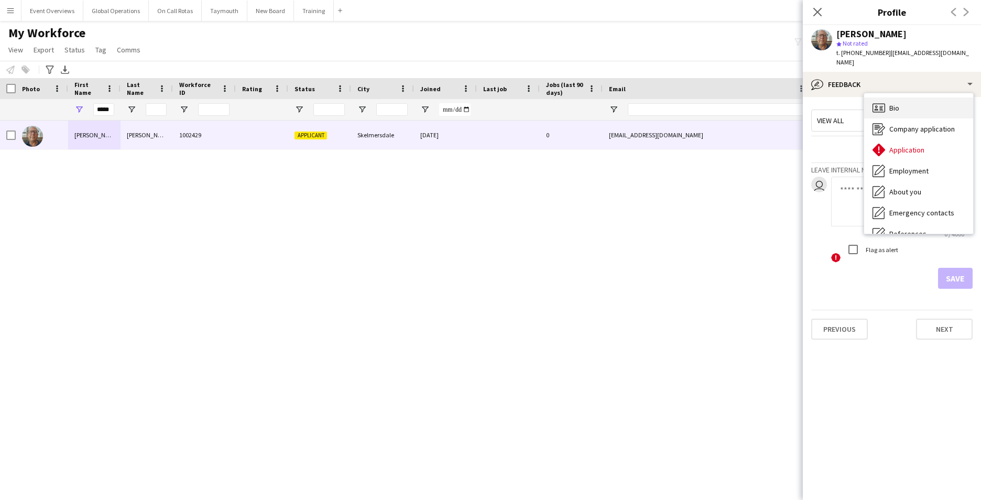
click at [948, 97] on div "Bio Bio" at bounding box center [918, 107] width 109 height 21
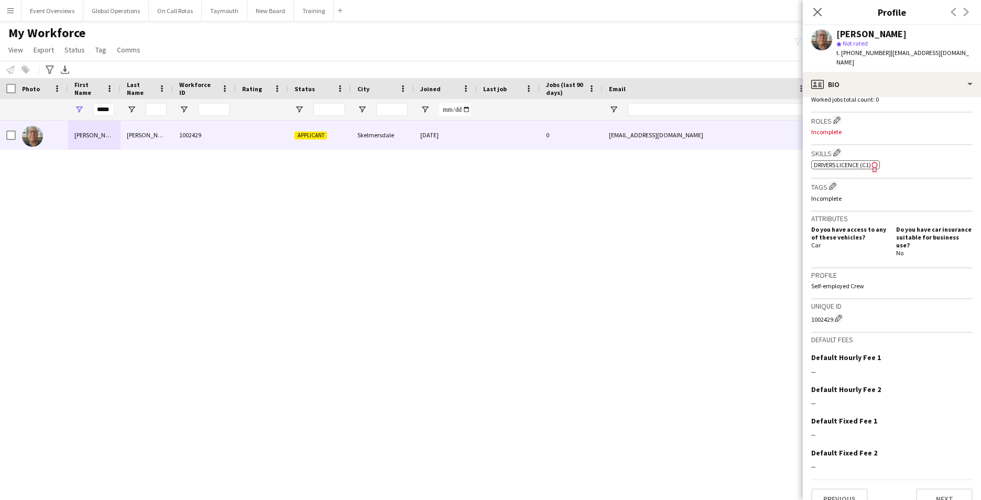
scroll to position [245, 0]
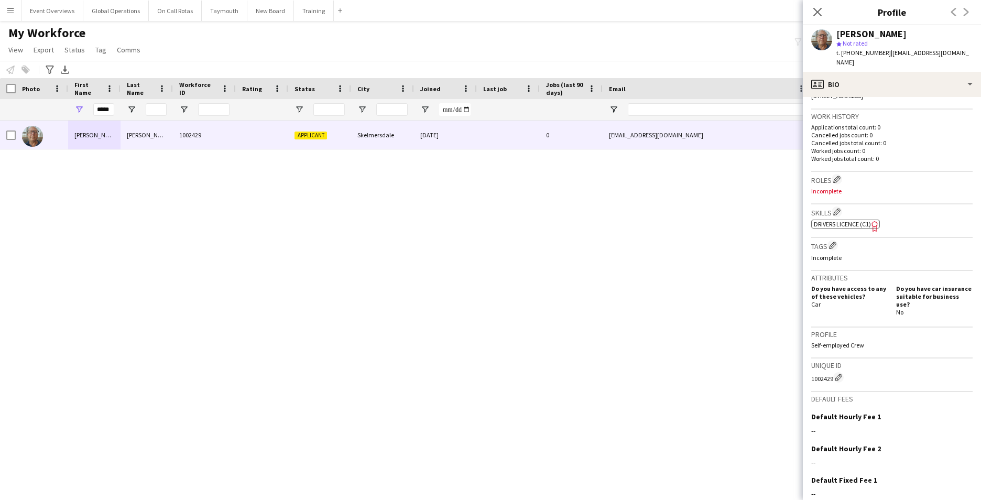
click at [842, 220] on span "Drivers Licence (C1)" at bounding box center [842, 224] width 57 height 8
